Goal: Information Seeking & Learning: Check status

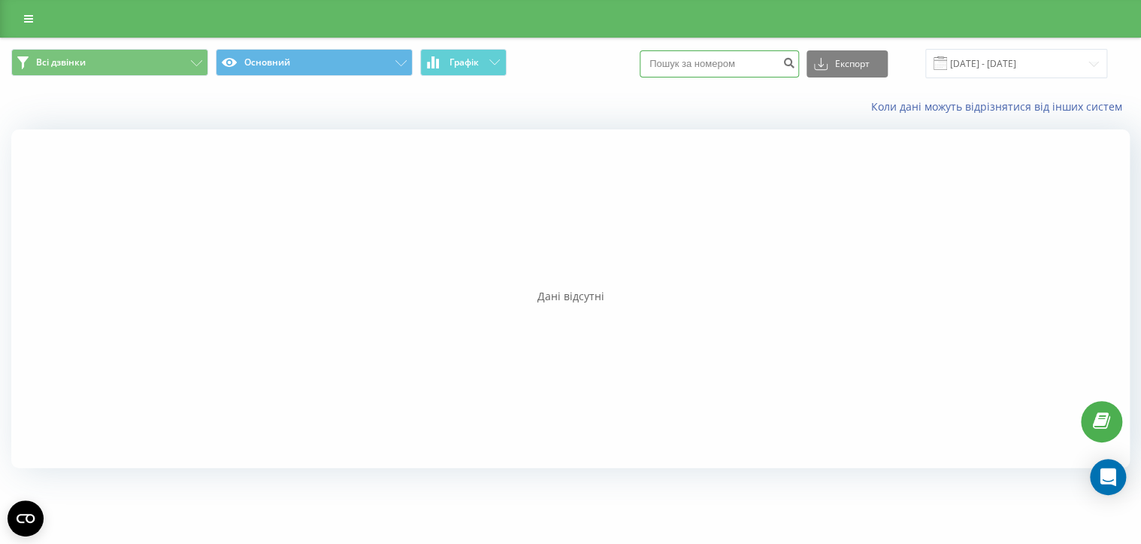
click at [722, 62] on input at bounding box center [719, 63] width 159 height 27
paste input "380979013459"
type input "380979013459"
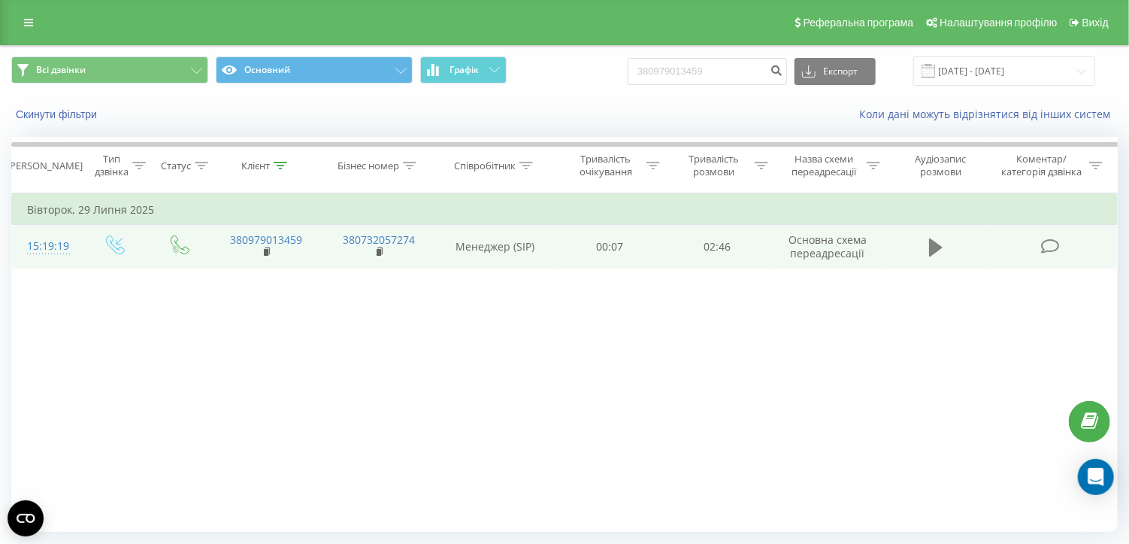
click at [942, 250] on icon at bounding box center [936, 247] width 14 height 21
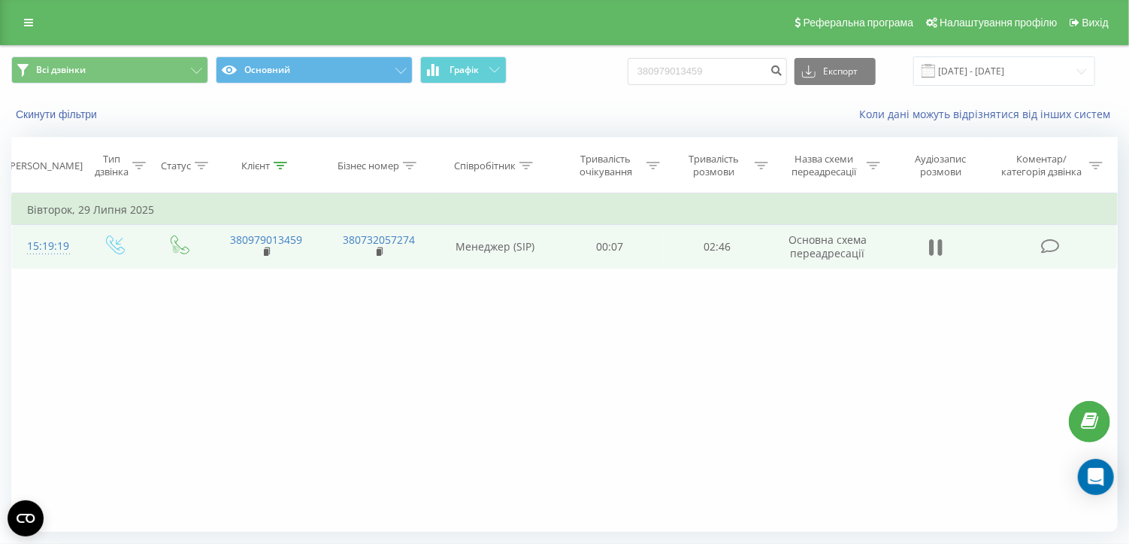
click at [937, 247] on icon at bounding box center [936, 247] width 14 height 21
click at [941, 255] on icon at bounding box center [936, 247] width 14 height 21
click at [929, 242] on icon at bounding box center [936, 247] width 14 height 21
